Goal: Task Accomplishment & Management: Manage account settings

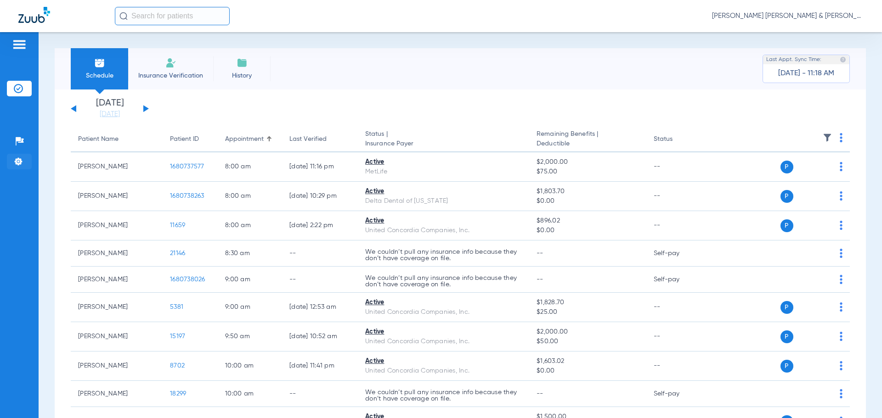
click at [18, 161] on img at bounding box center [18, 161] width 9 height 9
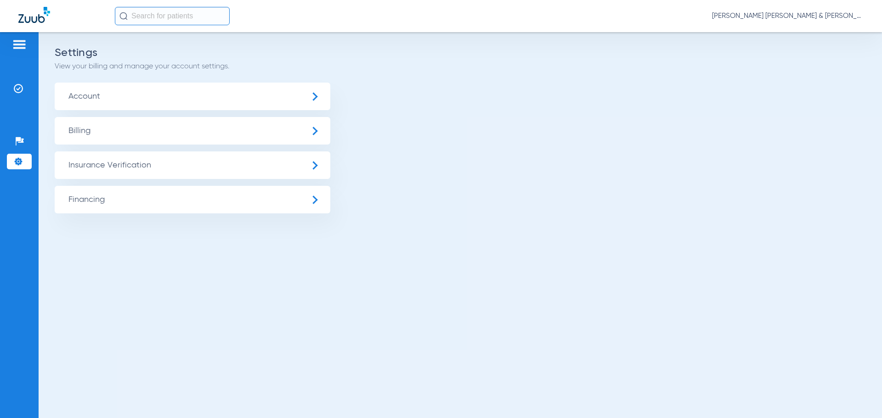
click at [110, 164] on span "Insurance Verification" at bounding box center [192, 166] width 275 height 28
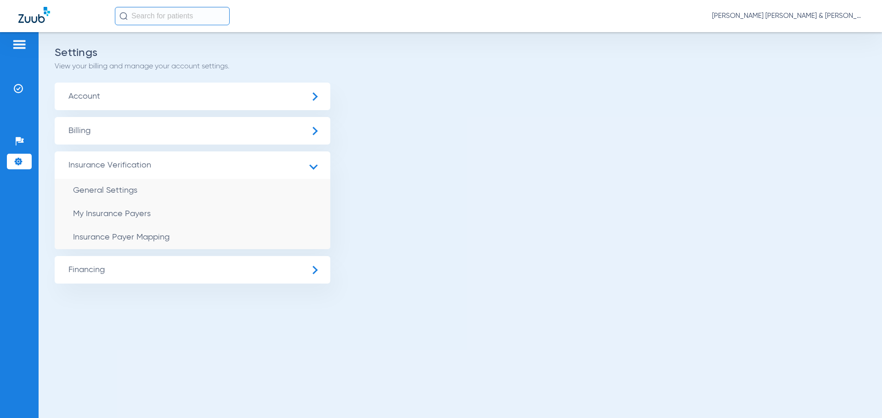
click at [139, 241] on span "Insurance Payer Mapping" at bounding box center [121, 237] width 96 height 8
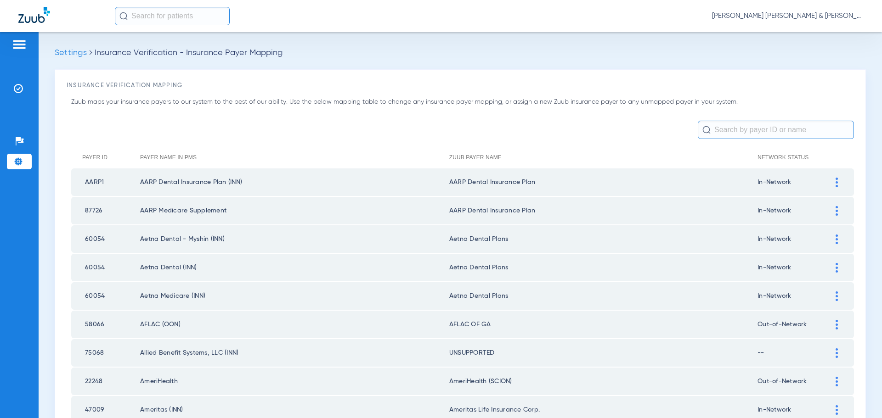
click at [24, 49] on img at bounding box center [19, 44] width 15 height 11
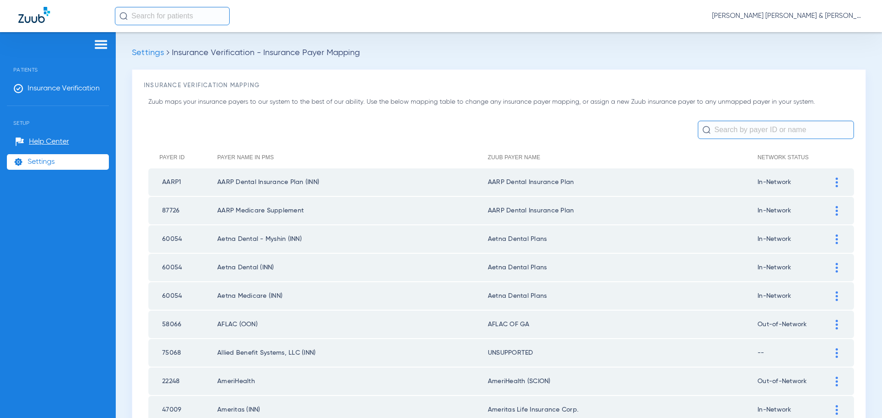
click at [59, 76] on div "Patients Insurance Verification Setup Help Center Settings" at bounding box center [58, 241] width 116 height 418
click at [66, 93] on li "Insurance Verification" at bounding box center [58, 89] width 102 height 16
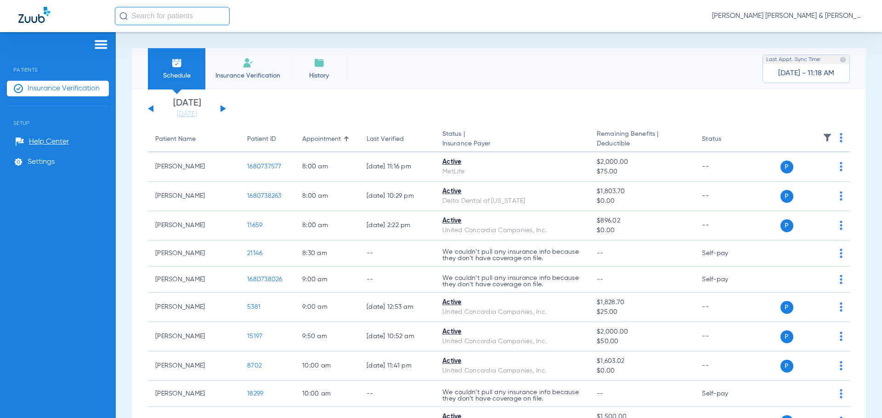
click at [222, 112] on div "[DATE] [DATE] [DATE] [DATE] [DATE] [DATE] [DATE] [DATE] [DATE] [DATE] [DATE] [D…" at bounding box center [187, 109] width 78 height 20
click at [221, 108] on button at bounding box center [223, 108] width 6 height 7
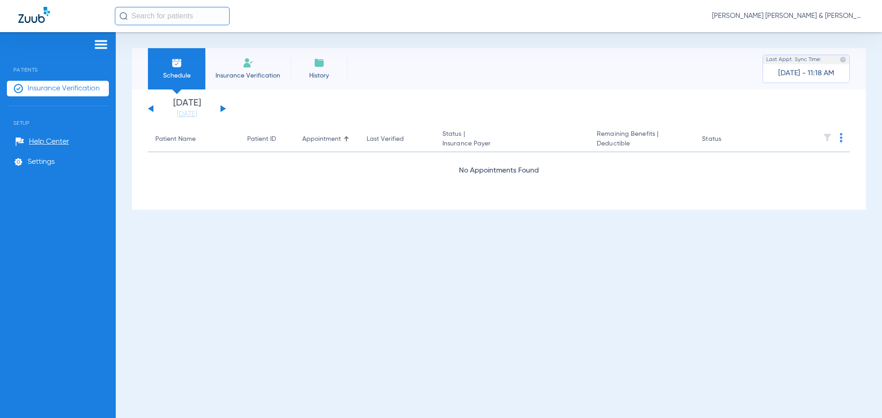
click at [221, 108] on button at bounding box center [223, 108] width 6 height 7
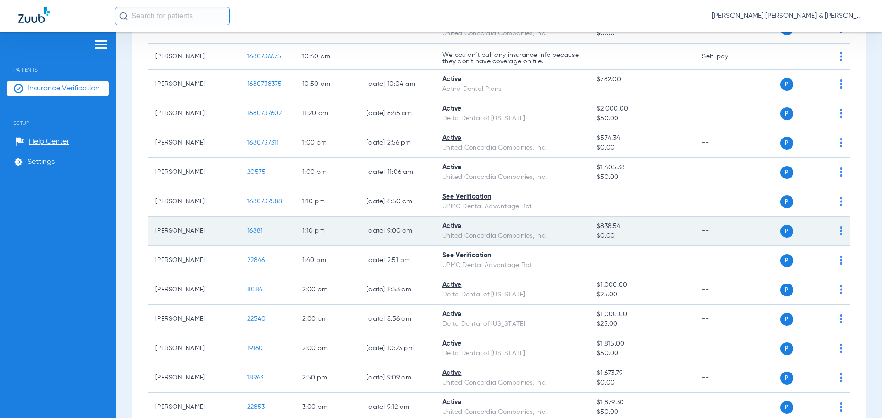
scroll to position [551, 0]
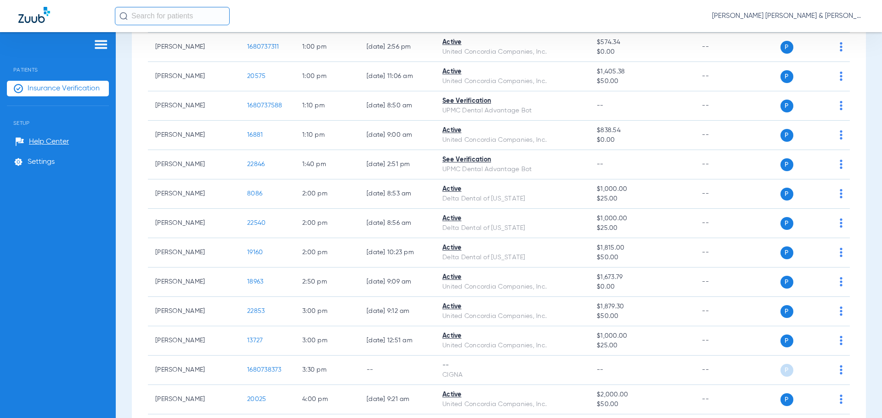
click at [43, 170] on ul "Help Center Settings" at bounding box center [58, 156] width 102 height 45
click at [36, 160] on span "Settings" at bounding box center [41, 161] width 27 height 9
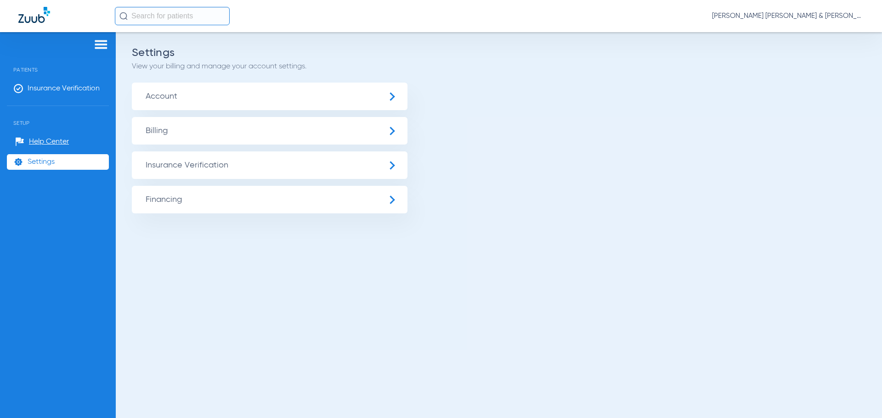
click at [155, 164] on span "Insurance Verification" at bounding box center [269, 166] width 275 height 28
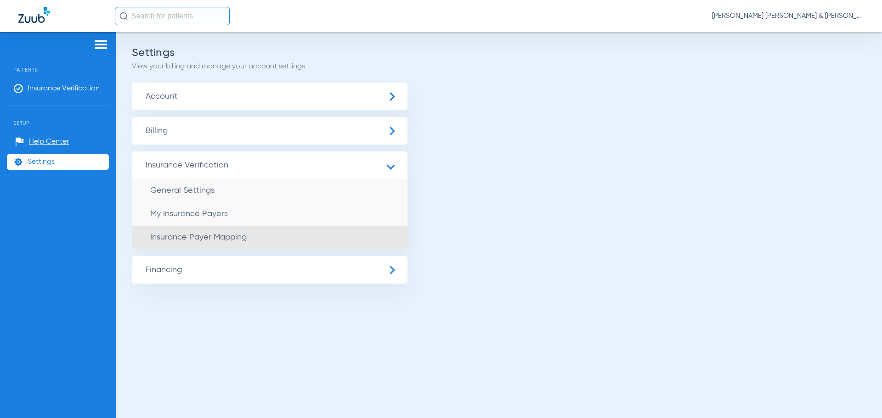
click at [174, 236] on span "Insurance Payer Mapping" at bounding box center [198, 237] width 96 height 8
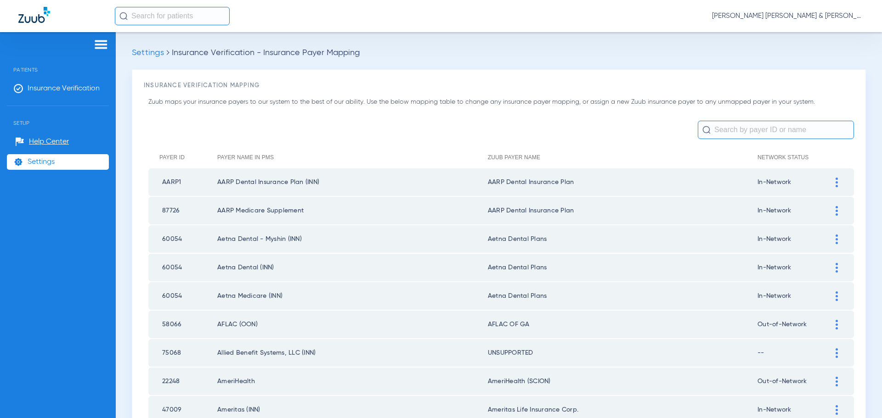
click at [29, 160] on span "Settings" at bounding box center [41, 161] width 27 height 9
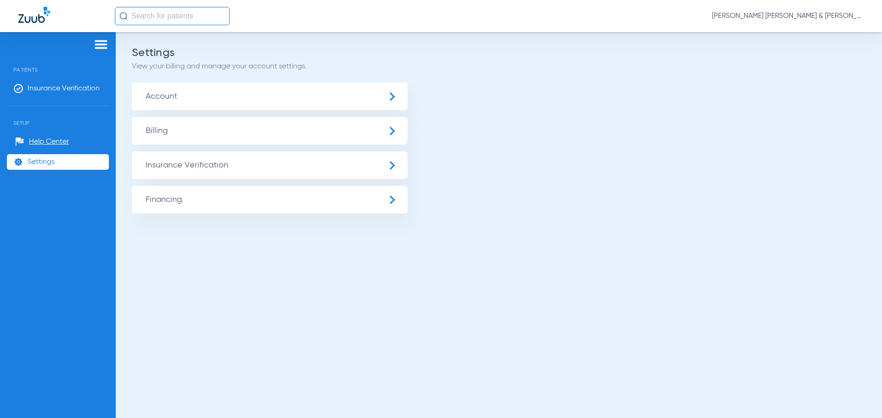
drag, startPoint x: 174, startPoint y: 161, endPoint x: 173, endPoint y: 166, distance: 5.1
click at [174, 161] on span "Insurance Verification" at bounding box center [269, 166] width 275 height 28
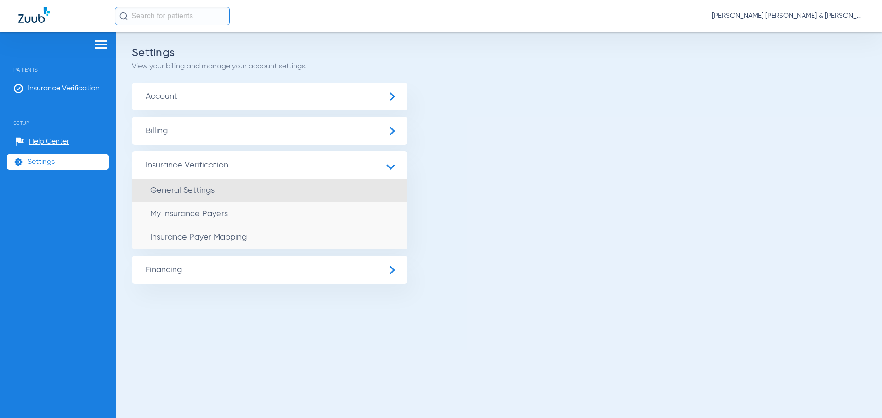
click at [174, 188] on span "General Settings" at bounding box center [182, 190] width 64 height 8
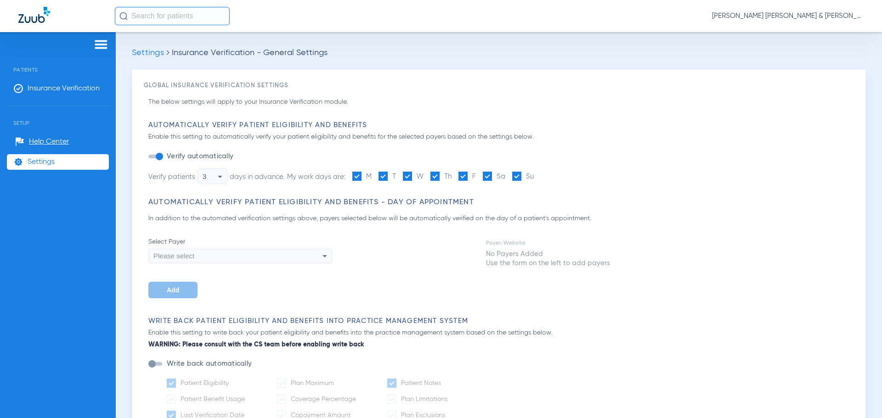
type input "1"
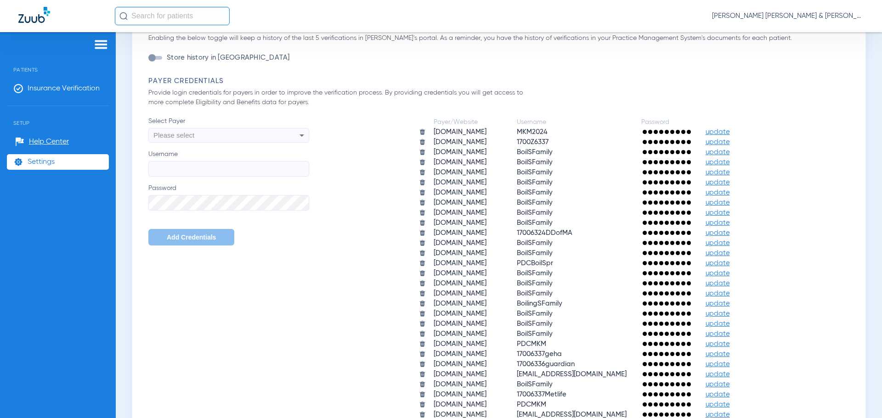
scroll to position [597, 0]
